Goal: Task Accomplishment & Management: Complete application form

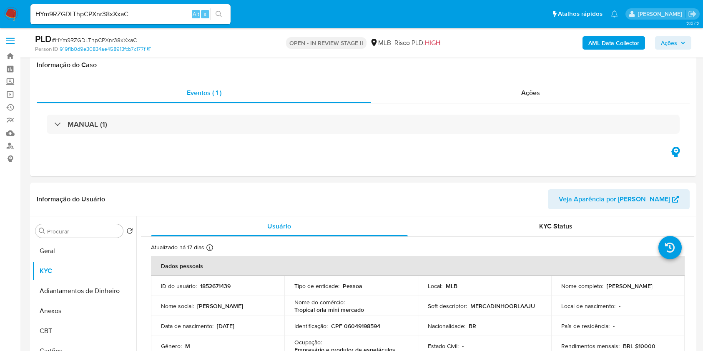
select select "10"
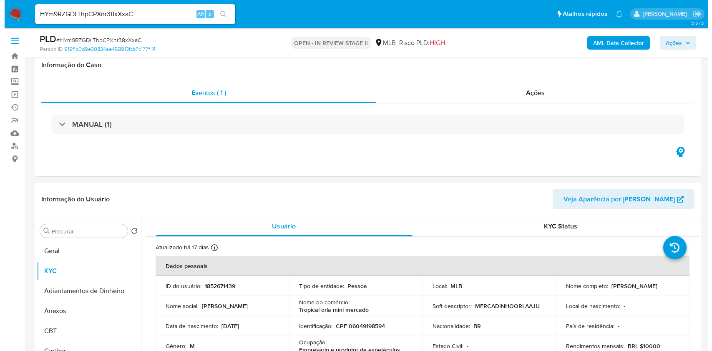
scroll to position [111, 0]
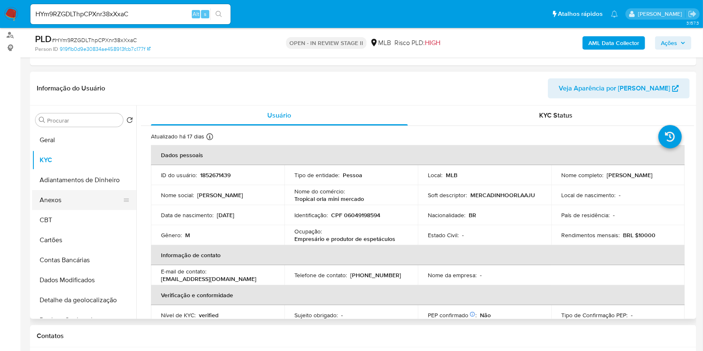
click at [53, 199] on button "Anexos" at bounding box center [81, 200] width 98 height 20
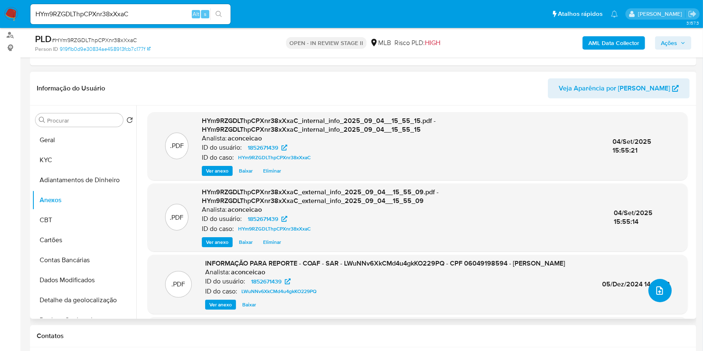
click at [666, 294] on button "upload-file" at bounding box center [660, 290] width 23 height 23
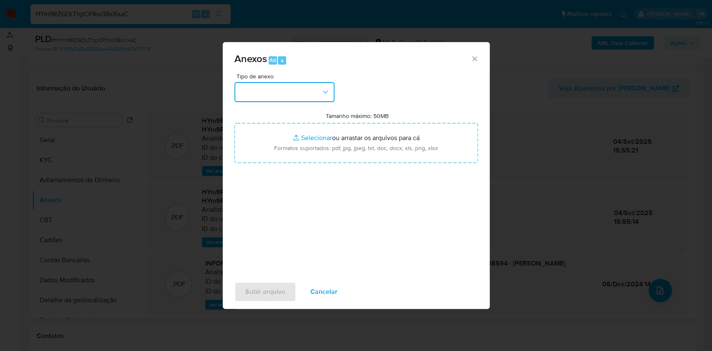
click at [306, 93] on button "button" at bounding box center [284, 92] width 100 height 20
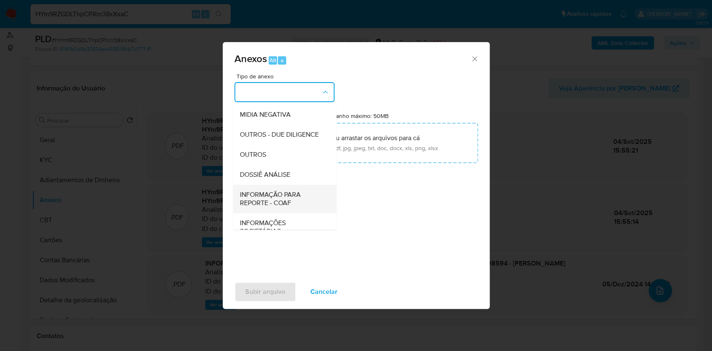
scroll to position [128, 0]
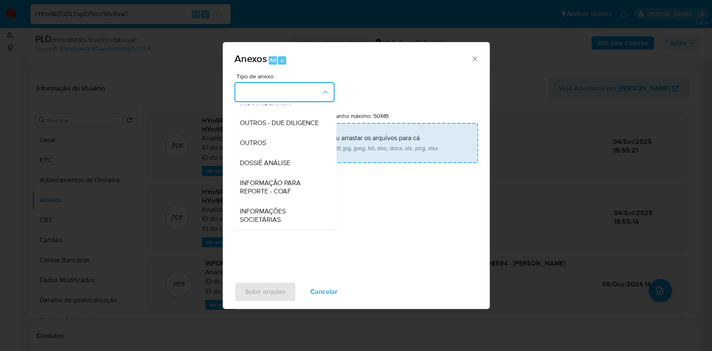
drag, startPoint x: 275, startPoint y: 143, endPoint x: 279, endPoint y: 140, distance: 4.9
click at [275, 142] on div "OUTROS" at bounding box center [282, 143] width 85 height 20
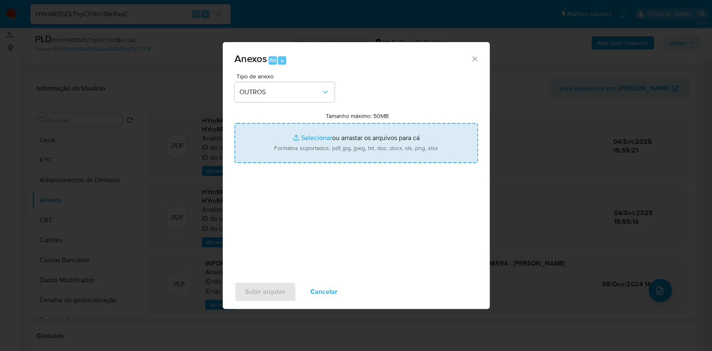
type input "C:\fakepath\Mulan 510215937_Monica [PERSON_NAME] 2025_09_02_15_03_46.pdf"
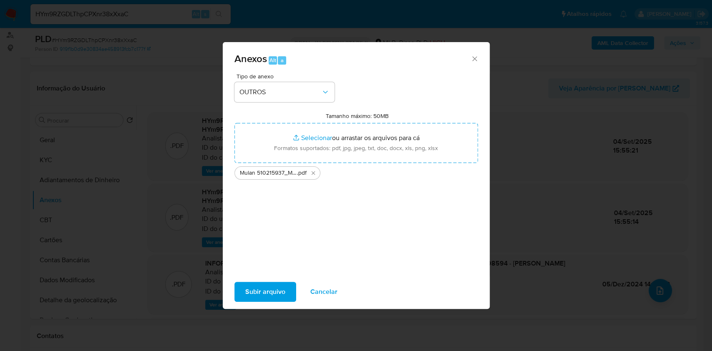
click at [265, 292] on span "Subir arquivo" at bounding box center [265, 292] width 40 height 18
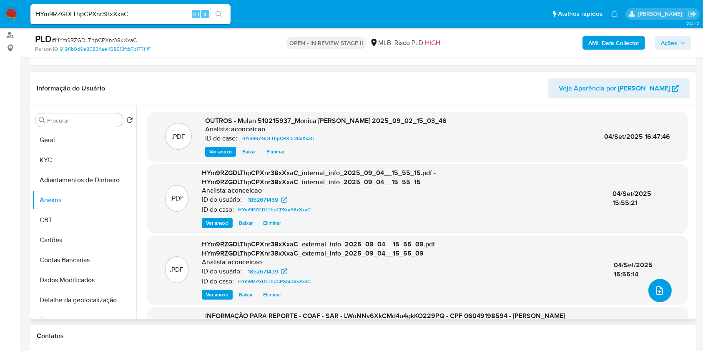
click at [664, 287] on button "upload-file" at bounding box center [660, 290] width 23 height 23
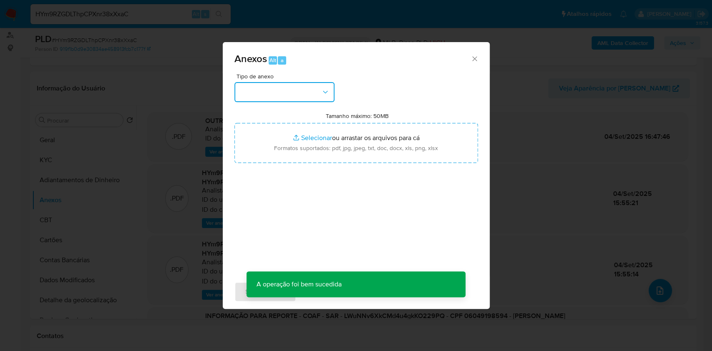
click at [328, 95] on icon "button" at bounding box center [325, 92] width 8 height 8
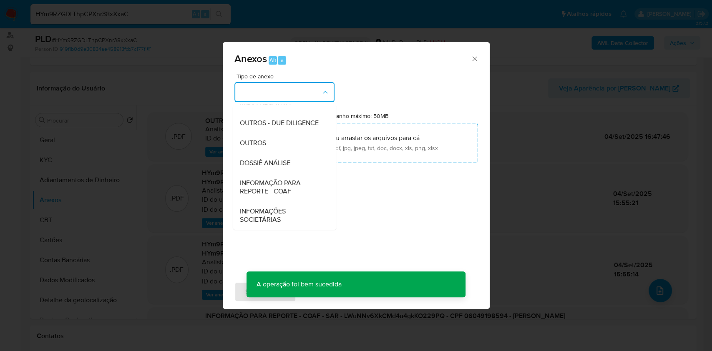
drag, startPoint x: 272, startPoint y: 143, endPoint x: 537, endPoint y: 43, distance: 283.4
click at [274, 143] on div "OUTROS" at bounding box center [282, 143] width 85 height 20
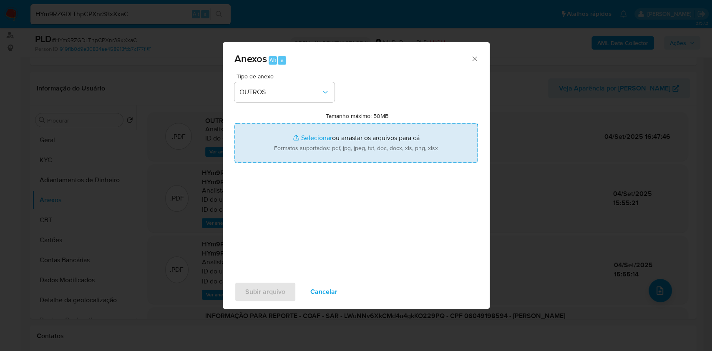
type input "C:\fakepath\SAR - xxxxx - CPF 06049198594 - [PERSON_NAME] (1).pdf"
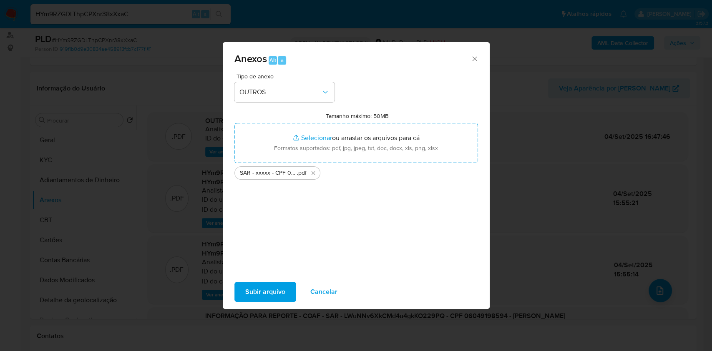
click at [266, 285] on span "Subir arquivo" at bounding box center [265, 292] width 40 height 18
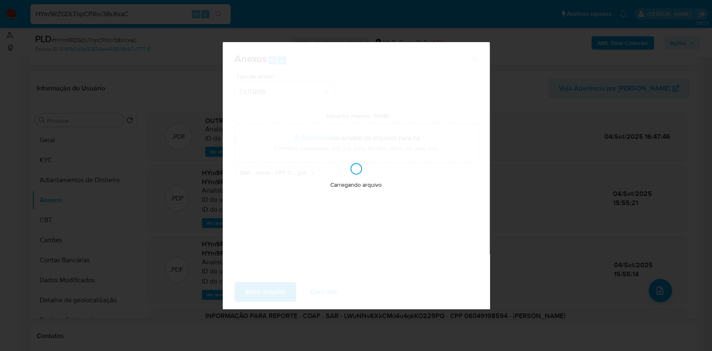
click at [578, 189] on div "Anexos Alt a Tipo de anexo OUTROS Tamanho máximo: 50MB Selecionar arquivos Sele…" at bounding box center [356, 175] width 712 height 351
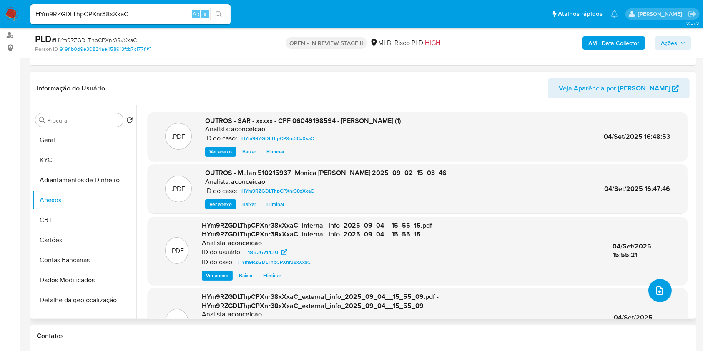
scroll to position [0, 0]
click at [217, 152] on span "Ver anexo" at bounding box center [220, 152] width 23 height 8
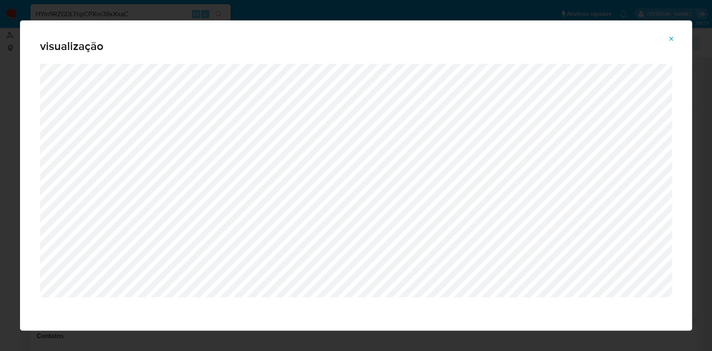
click at [666, 42] on button "Attachment preview" at bounding box center [671, 38] width 18 height 13
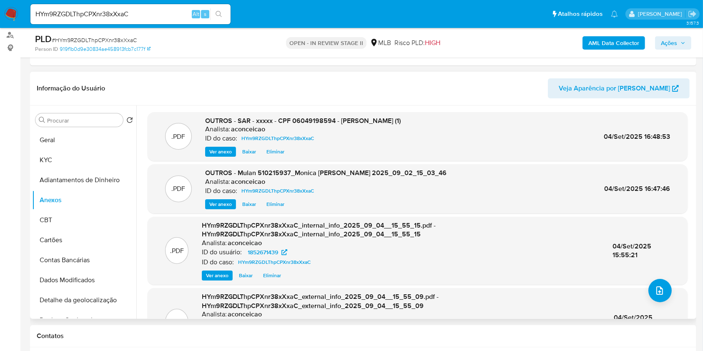
click at [669, 43] on span "Ações" at bounding box center [669, 42] width 16 height 13
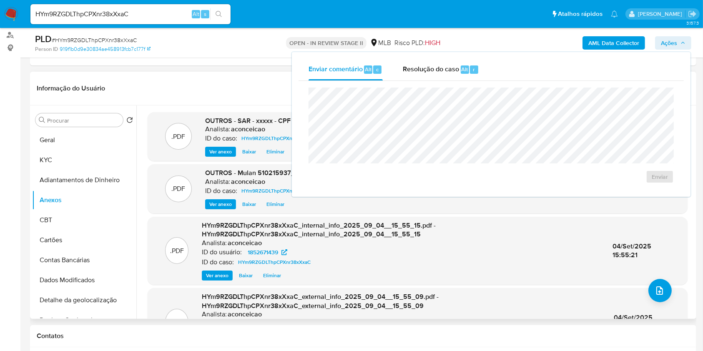
click at [432, 83] on div "Enviar" at bounding box center [492, 135] width 386 height 109
click at [431, 75] on div "Resolução do caso Alt r" at bounding box center [441, 70] width 76 height 22
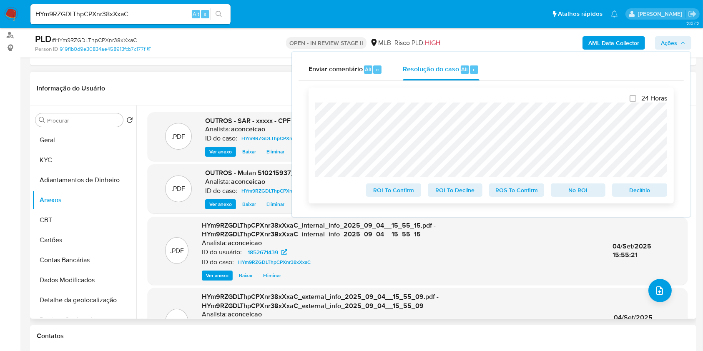
drag, startPoint x: 516, startPoint y: 192, endPoint x: 532, endPoint y: 183, distance: 18.2
click at [517, 192] on span "ROS To Confirm" at bounding box center [516, 190] width 43 height 12
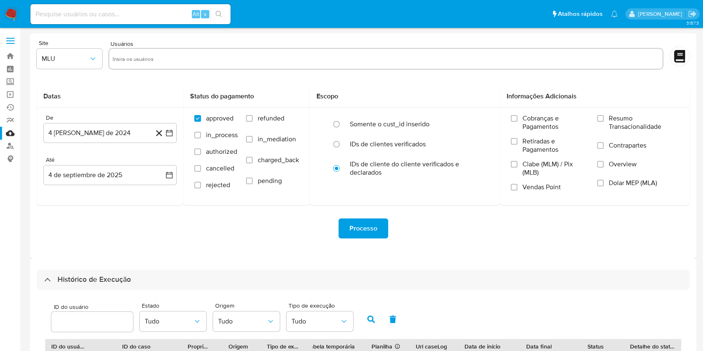
select select "10"
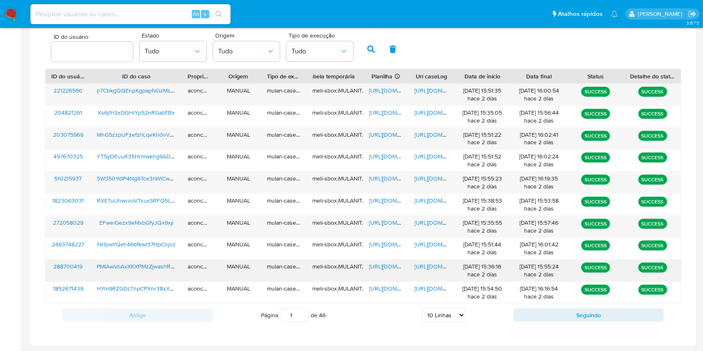
click at [390, 271] on div "https://docs.google.com/spreadsheets/d/1M_JB2bRrG-CD-4X-twvRoG7sq3kDgOOiKiFKoPY…" at bounding box center [385, 271] width 45 height 22
click at [387, 266] on span "https://docs.google.com/spreadsheets/d/1M_JB2bRrG-CD-4X-twvRoG7sq3kDgOOiKiFKoPY…" at bounding box center [398, 266] width 58 height 8
click at [435, 270] on span "https://docs.google.com/document/d/1sY50uHfYBjLmCnp0GBKz28GSYhpncW3loXH1y3AO1Aw…" at bounding box center [444, 266] width 58 height 8
click at [175, 12] on input at bounding box center [130, 14] width 200 height 11
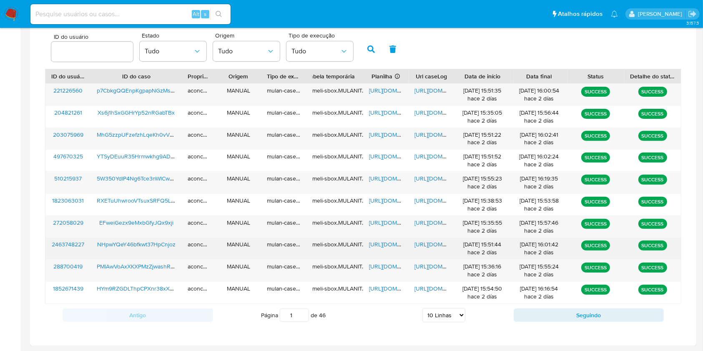
click at [389, 242] on span "https://docs.google.com/spreadsheets/d/1_HVqLwJWXcjVKVbCefcQv4W6kgswKSFeblqzdKv…" at bounding box center [398, 244] width 58 height 8
click at [422, 248] on span "https://docs.google.com/document/d/1V_0Wk8RBomYtRcvYol935znB1DmzBazkDH04NY_APiU…" at bounding box center [444, 244] width 58 height 8
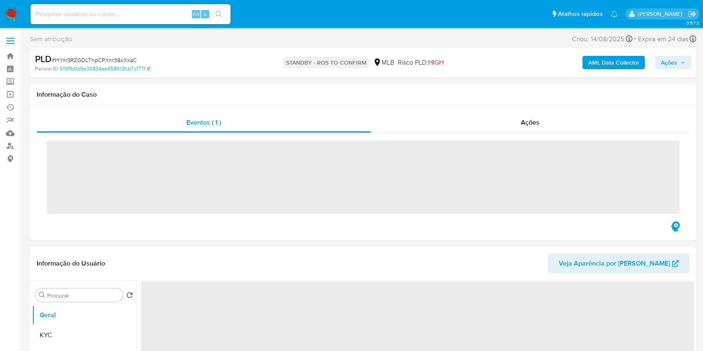
click at [144, 17] on input at bounding box center [130, 14] width 200 height 11
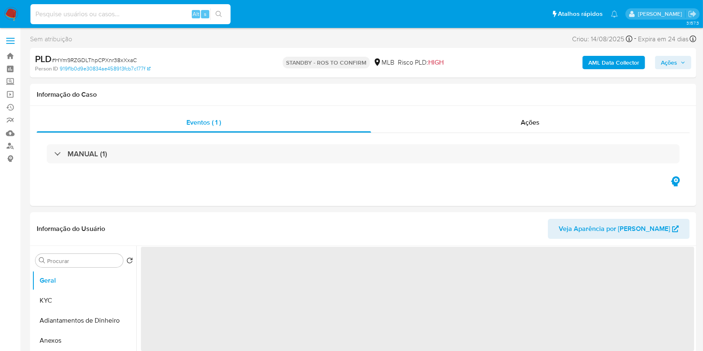
click at [144, 16] on input at bounding box center [130, 14] width 200 height 11
paste input "PMlAwVoAxXKXPMzZjwashRwA"
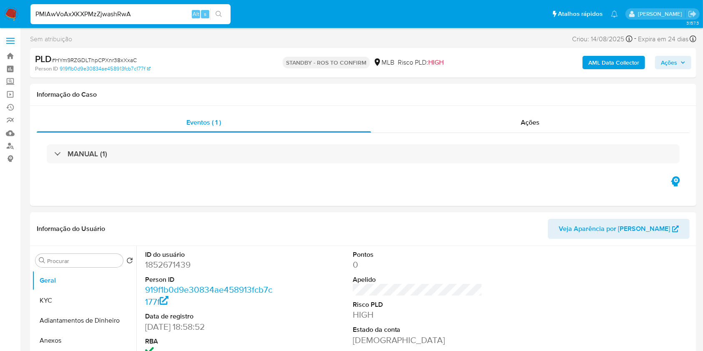
type input "PMlAwVoAxXKXPMzZjwashRwA"
click at [221, 14] on icon "search-icon" at bounding box center [219, 14] width 7 height 7
select select "10"
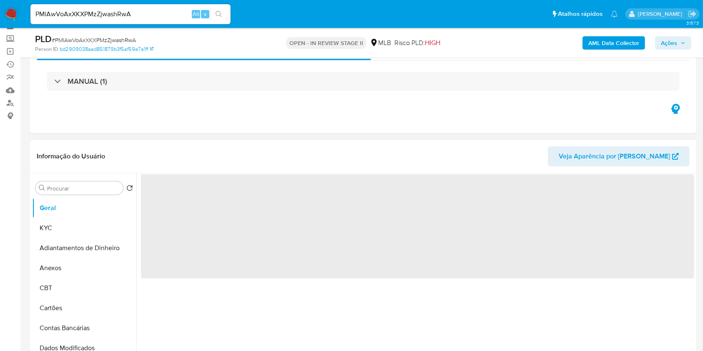
scroll to position [111, 0]
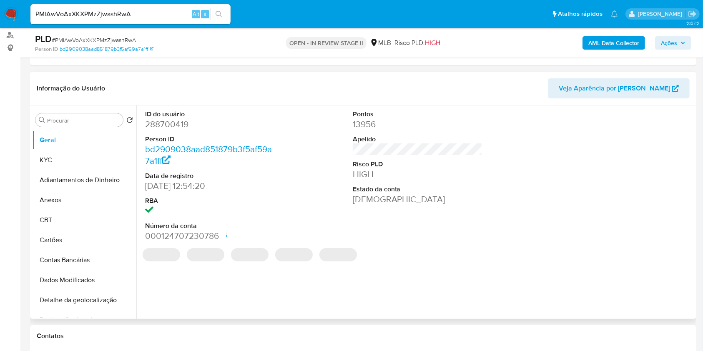
select select "10"
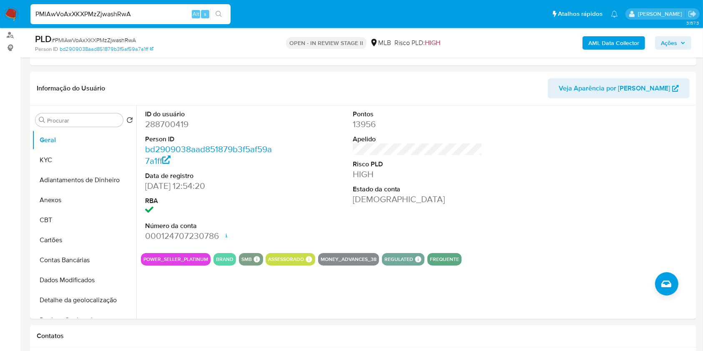
click at [170, 9] on input "PMlAwVoAxXKXPMzZjwashRwA" at bounding box center [130, 14] width 200 height 11
paste input "NHpwYQeY46bfkwt37HpCnjoz"
click at [170, 9] on input "PMlAwVoAxXKXPMzZjwashRwA" at bounding box center [130, 14] width 200 height 11
type input "NHpwYQeY46bfkwt37HpCnjoz"
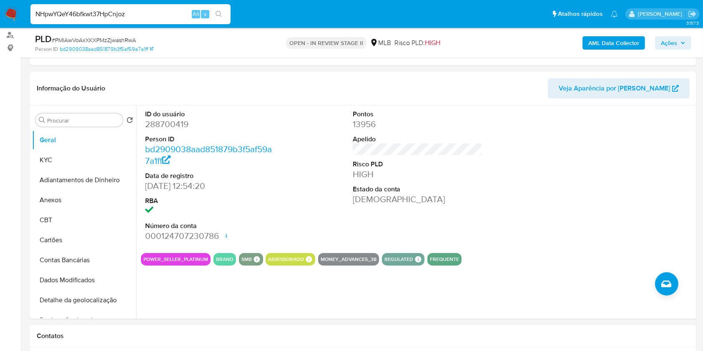
click at [221, 15] on icon "search-icon" at bounding box center [219, 14] width 7 height 7
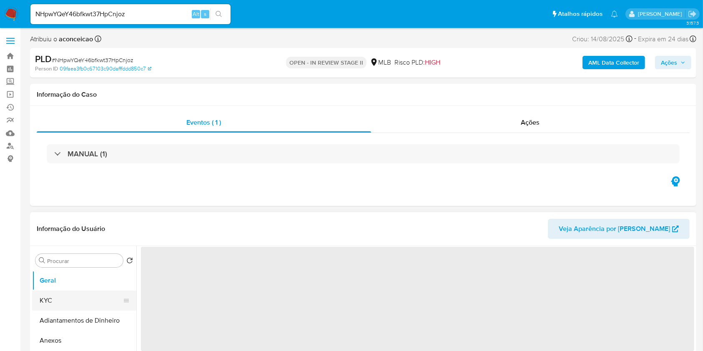
click at [63, 297] on button "KYC" at bounding box center [81, 301] width 98 height 20
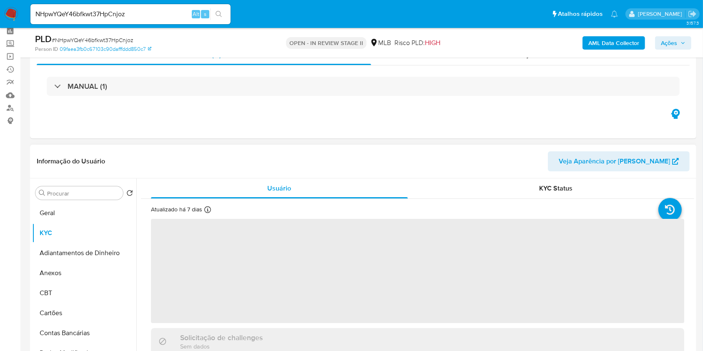
scroll to position [55, 0]
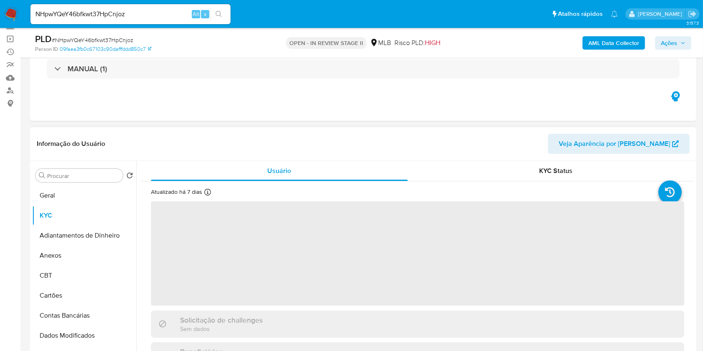
select select "10"
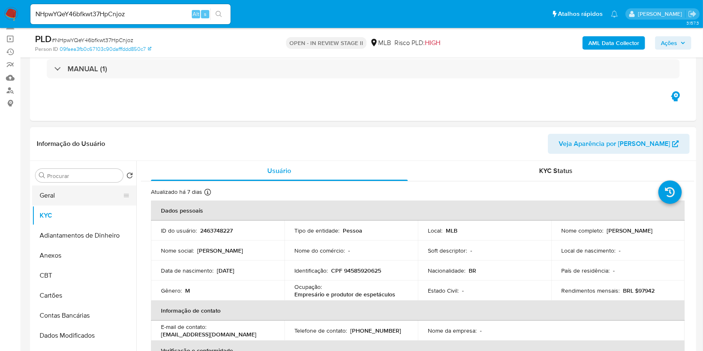
click at [91, 192] on button "Geral" at bounding box center [81, 196] width 98 height 20
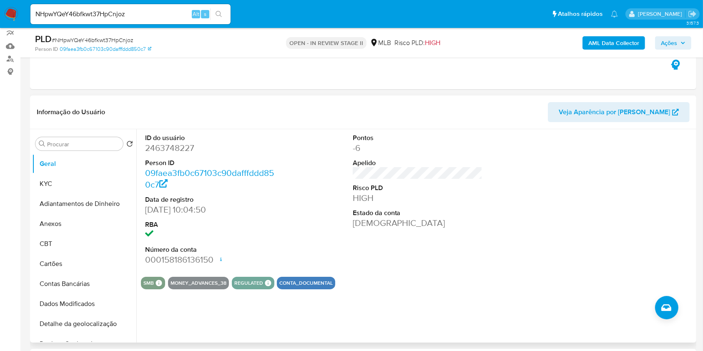
scroll to position [111, 0]
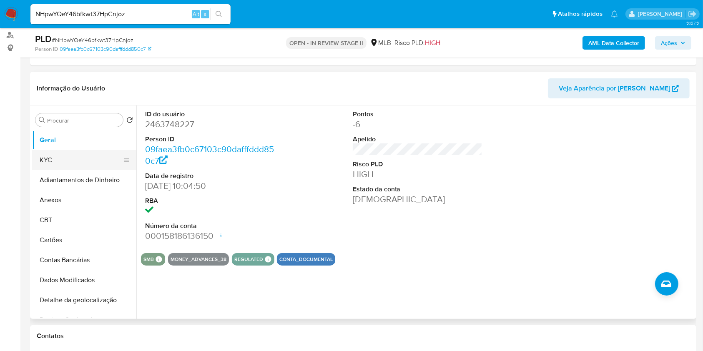
click at [91, 162] on button "KYC" at bounding box center [81, 160] width 98 height 20
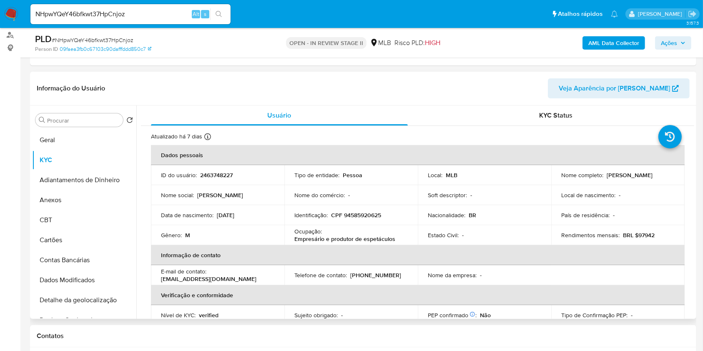
click at [362, 237] on p "Empresário e produtor de espetáculos" at bounding box center [345, 239] width 101 height 8
copy div "Ocupação : Empresário e produtor de espetáculos"
click at [373, 175] on div "Tipo de entidade : Pessoa" at bounding box center [351, 175] width 113 height 8
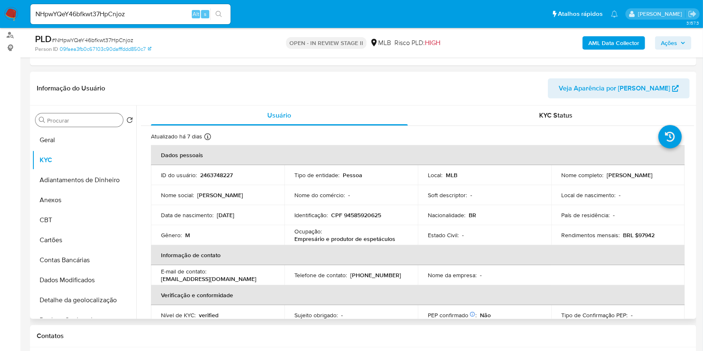
click at [78, 120] on input "Procurar" at bounding box center [83, 121] width 73 height 8
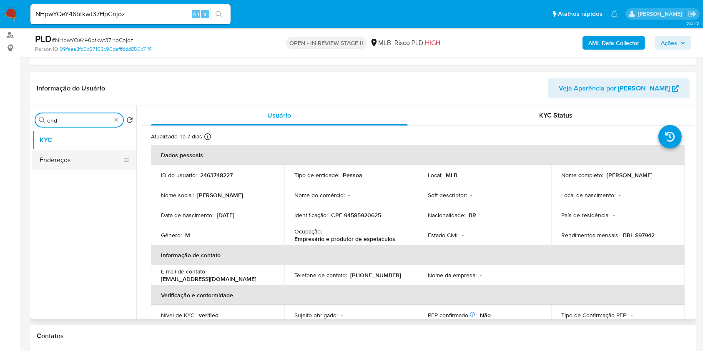
type input "end"
click at [84, 157] on button "Endereços" at bounding box center [81, 160] width 98 height 20
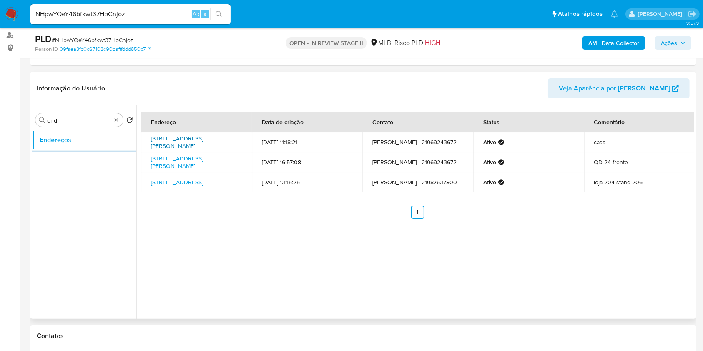
click at [196, 144] on link "Rua Cid Araújo Mata 175, São Gonçalo, Rio De Janeiro, 24436290, Brasil 175" at bounding box center [177, 142] width 52 height 16
click at [112, 123] on div "Procurar end" at bounding box center [79, 119] width 88 height 13
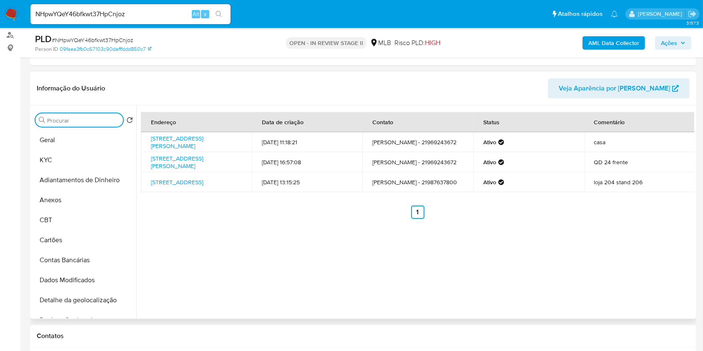
click at [107, 123] on input "Procurar" at bounding box center [83, 121] width 73 height 8
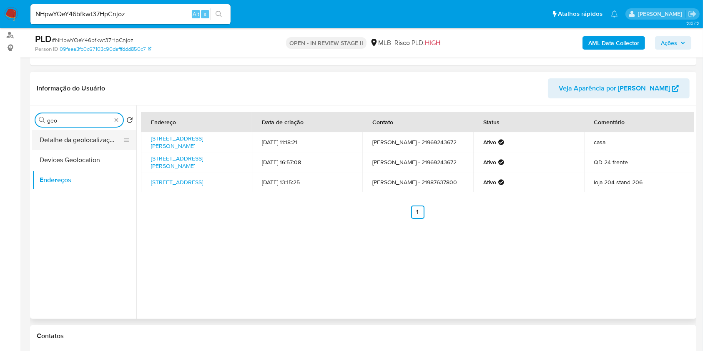
type input "geo"
click at [103, 143] on button "Detalhe da geolocalização" at bounding box center [81, 140] width 98 height 20
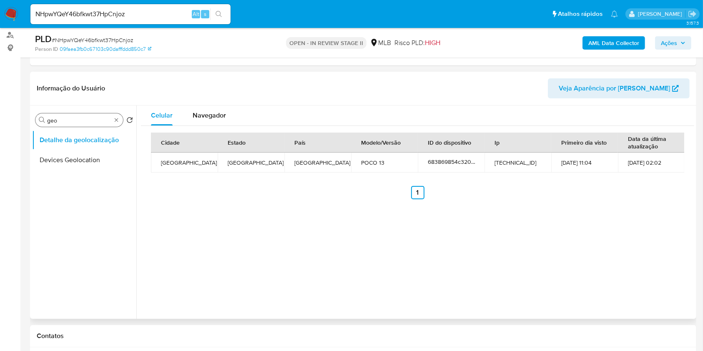
click at [120, 119] on div "Procurar geo" at bounding box center [79, 119] width 88 height 13
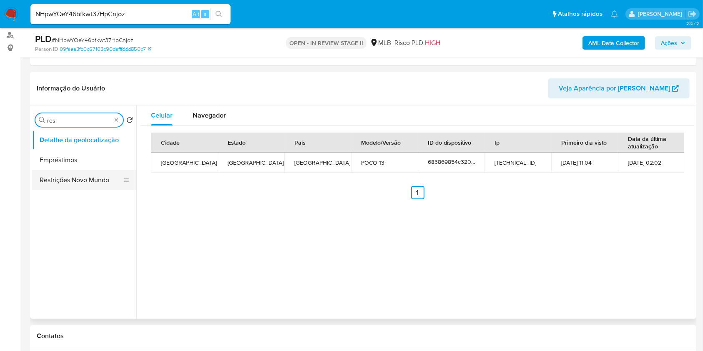
type input "res"
click at [99, 179] on button "Restrições Novo Mundo" at bounding box center [81, 180] width 98 height 20
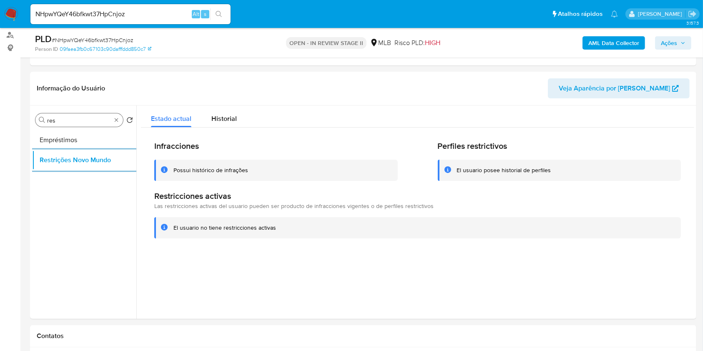
click at [112, 122] on div "Procurar res" at bounding box center [79, 119] width 88 height 13
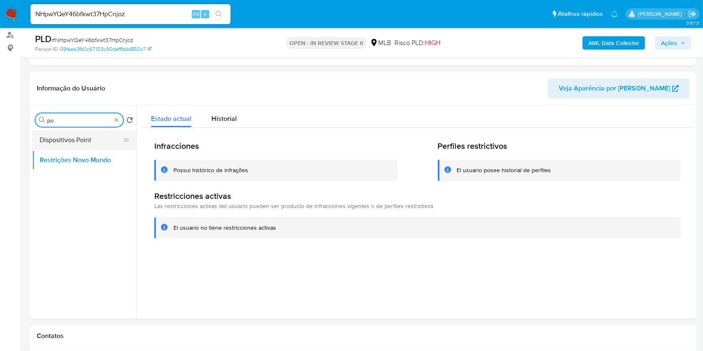
type input "po"
click at [106, 135] on button "Dispositivos Point" at bounding box center [81, 140] width 98 height 20
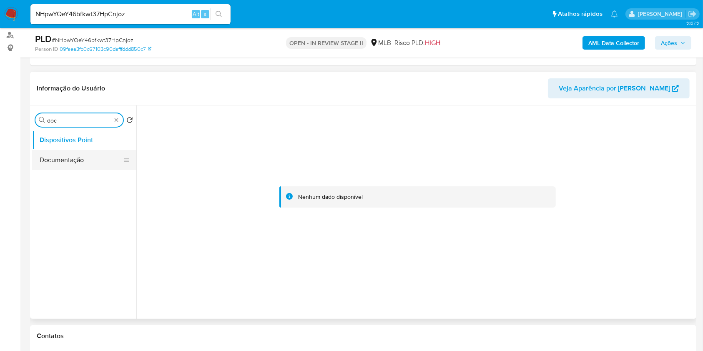
type input "doc"
click at [71, 169] on button "Documentação" at bounding box center [81, 160] width 98 height 20
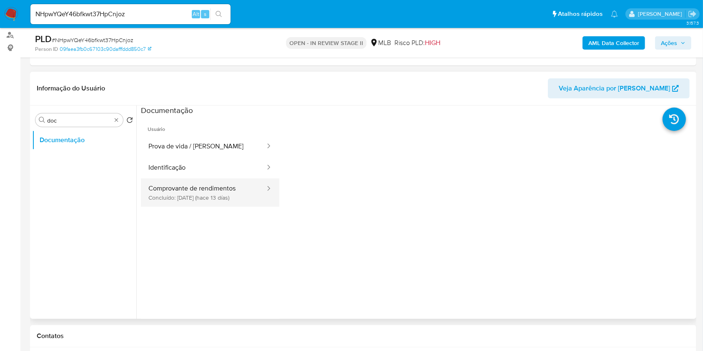
click at [233, 185] on button "Comprovante de rendimentos Concluído: 22/08/2025 (hace 13 días)" at bounding box center [203, 193] width 125 height 28
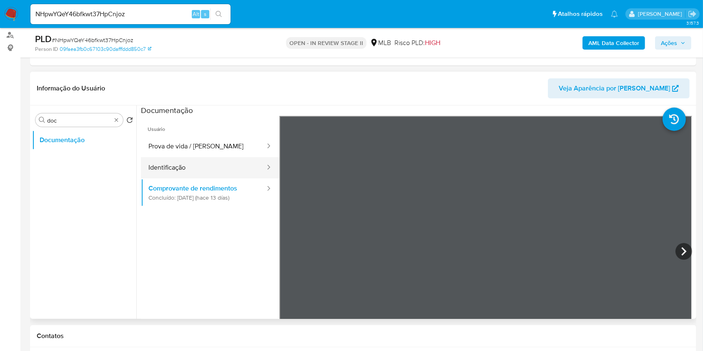
click at [191, 169] on button "Identificação" at bounding box center [203, 167] width 125 height 21
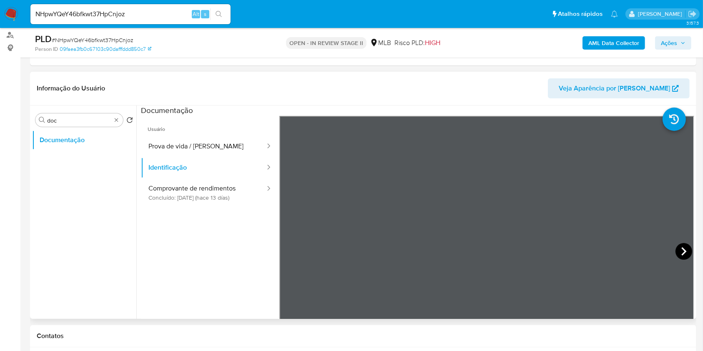
click at [676, 249] on icon at bounding box center [684, 251] width 17 height 17
click at [186, 149] on button "Prova de vida / Selfie" at bounding box center [203, 146] width 125 height 21
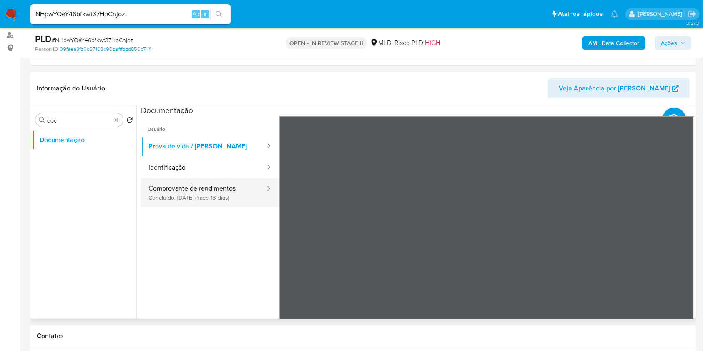
click at [213, 198] on button "Comprovante de rendimentos Concluído: 22/08/2025 (hace 13 días)" at bounding box center [203, 193] width 125 height 28
